Goal: Navigation & Orientation: Find specific page/section

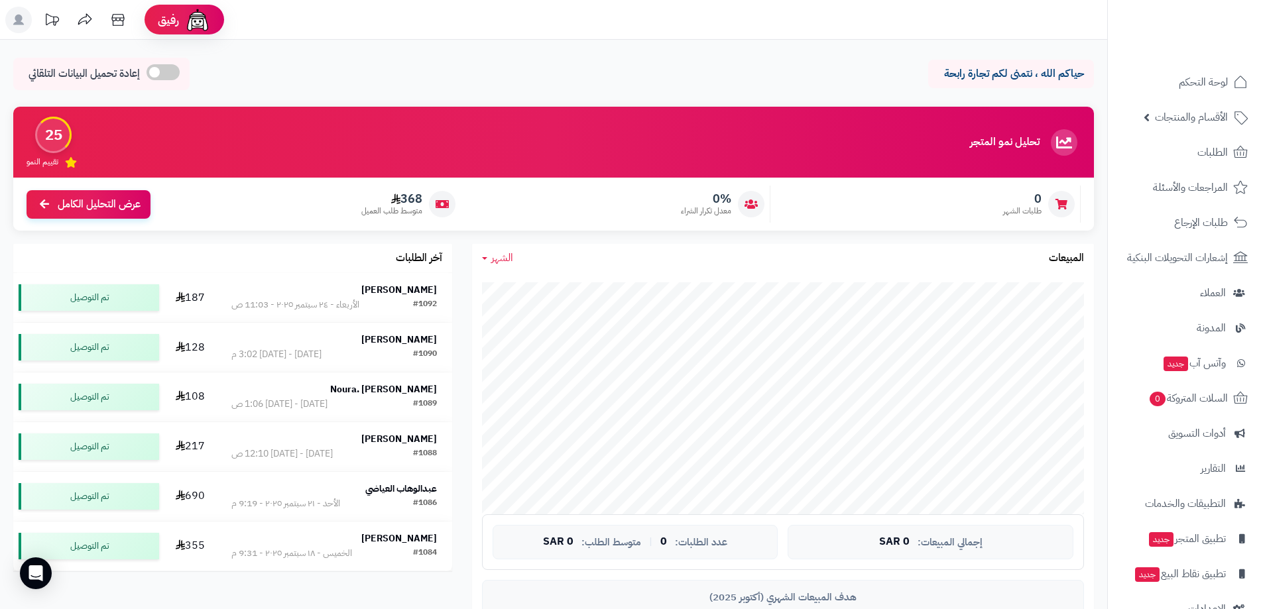
click at [789, 82] on div "حياكم الله ، نتمنى لكم تجارة رابحة إعادة تحميل البيانات التلقائي" at bounding box center [553, 77] width 1081 height 39
click at [1197, 79] on span "لوحة التحكم" at bounding box center [1203, 82] width 48 height 19
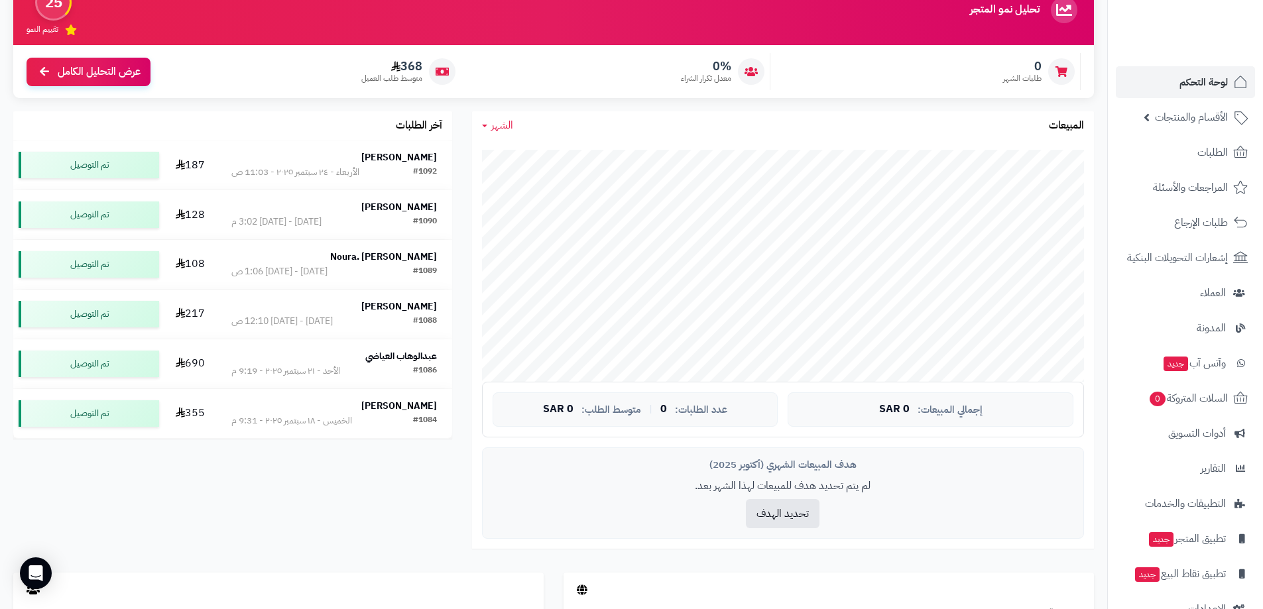
scroll to position [66, 0]
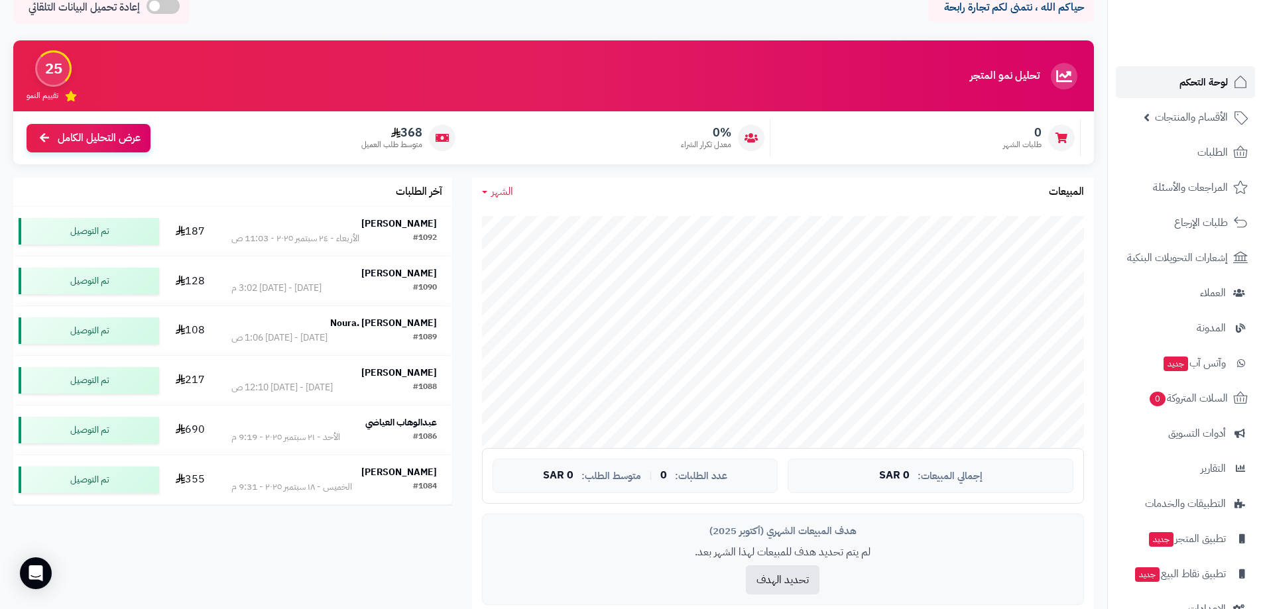
click at [1207, 88] on span "لوحة التحكم" at bounding box center [1203, 82] width 48 height 19
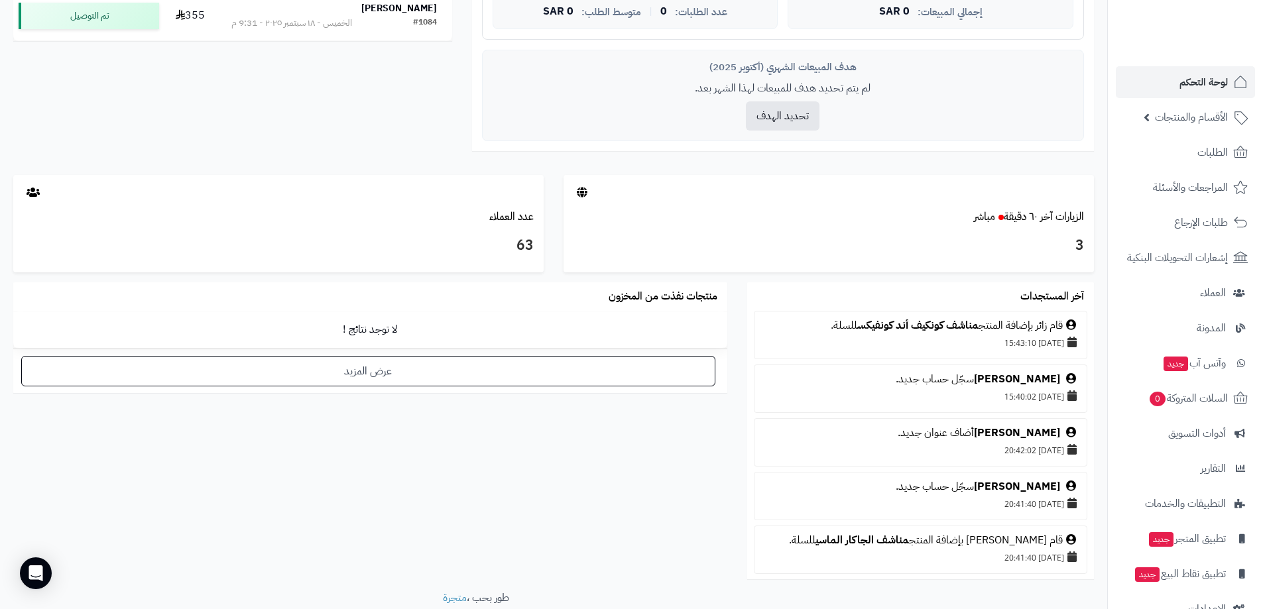
scroll to position [605, 0]
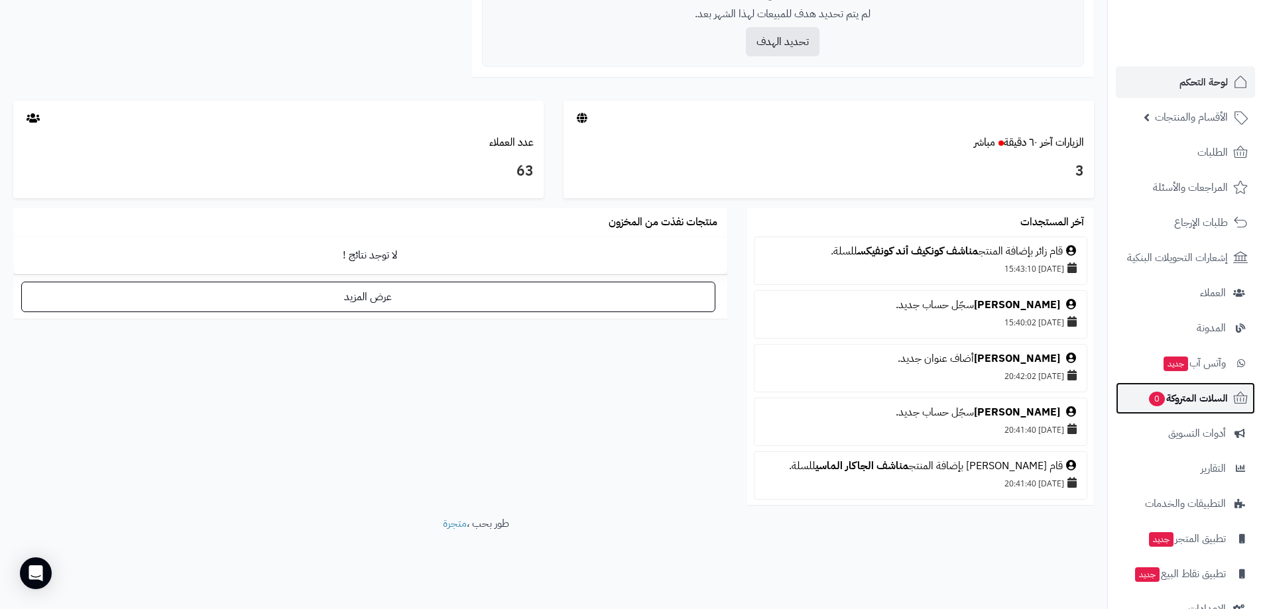
click at [1209, 402] on span "السلات المتروكة 0" at bounding box center [1188, 398] width 80 height 19
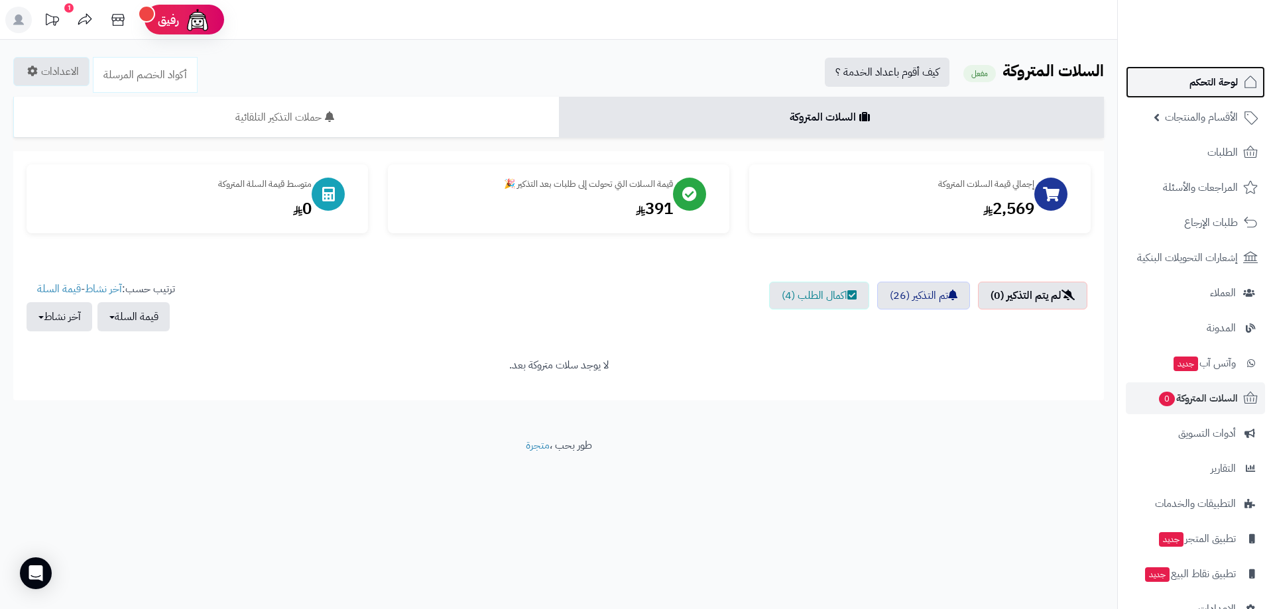
click at [1223, 79] on span "لوحة التحكم" at bounding box center [1213, 82] width 48 height 19
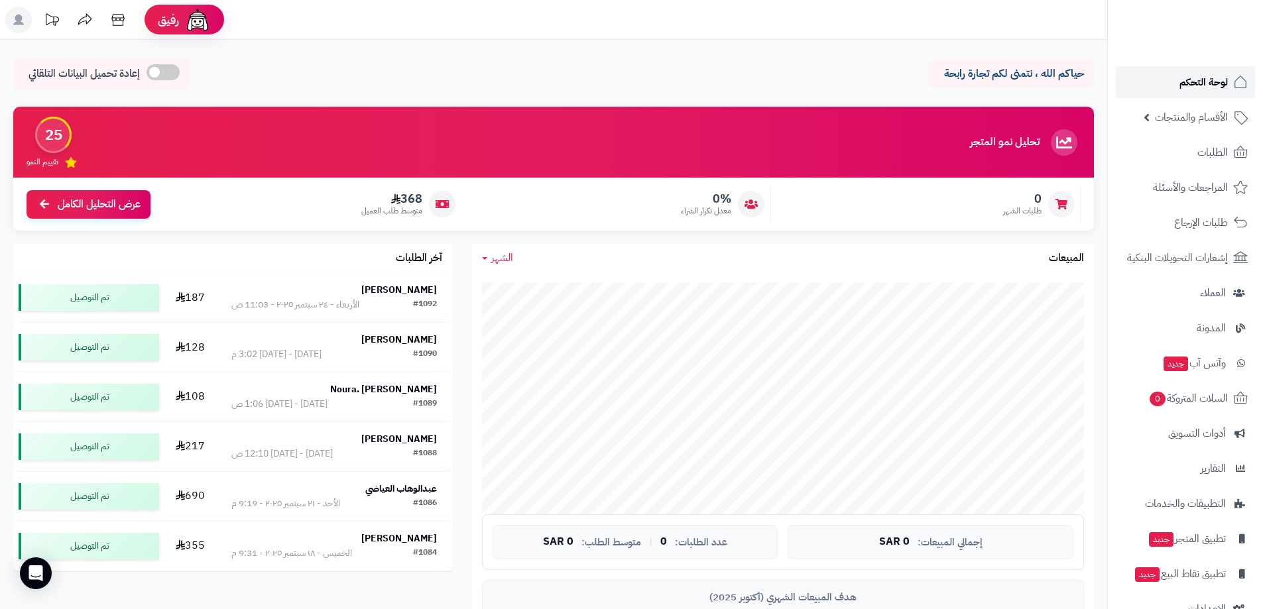
click at [1213, 79] on span "لوحة التحكم" at bounding box center [1203, 82] width 48 height 19
click at [1212, 85] on span "لوحة التحكم" at bounding box center [1203, 82] width 48 height 19
click at [1203, 298] on span "العملاء" at bounding box center [1212, 293] width 27 height 19
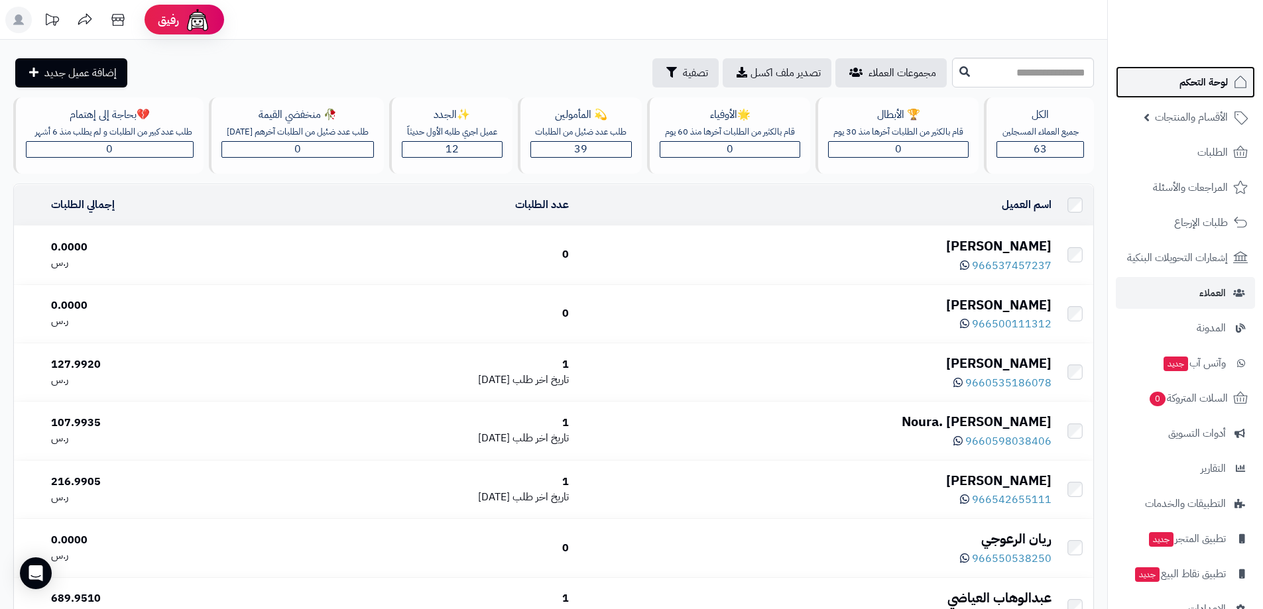
click at [1223, 87] on span "لوحة التحكم" at bounding box center [1203, 82] width 48 height 19
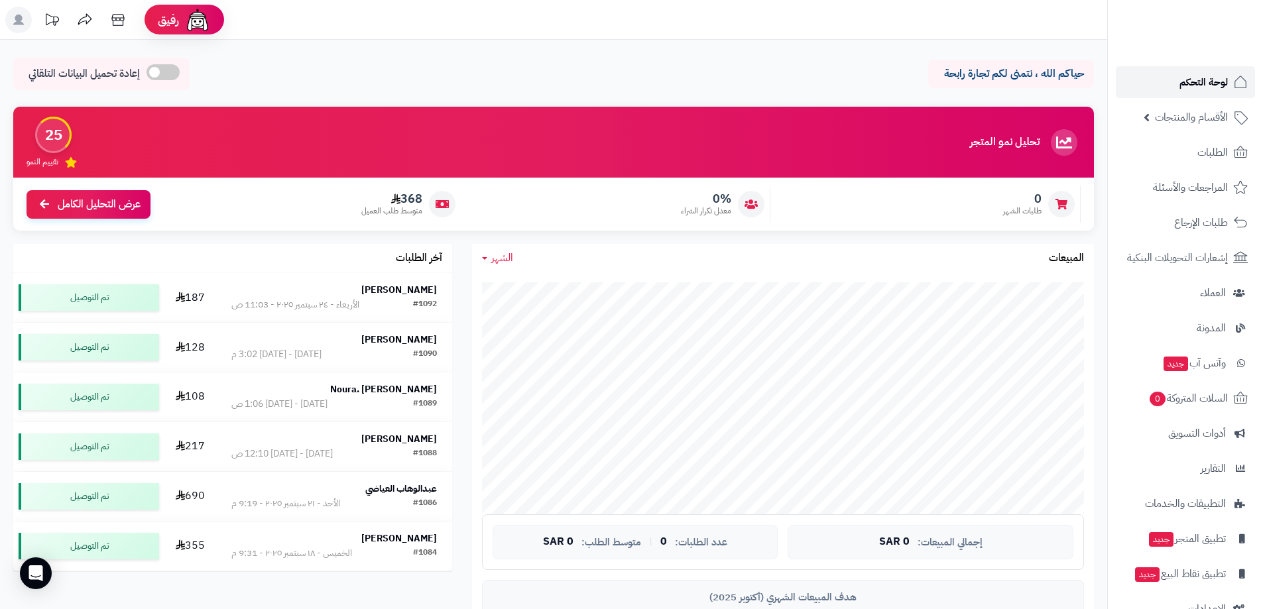
click at [1191, 88] on span "لوحة التحكم" at bounding box center [1203, 82] width 48 height 19
click at [1209, 78] on span "لوحة التحكم" at bounding box center [1203, 82] width 48 height 19
click at [1183, 82] on span "لوحة التحكم" at bounding box center [1203, 82] width 48 height 19
